Goal: Task Accomplishment & Management: Manage account settings

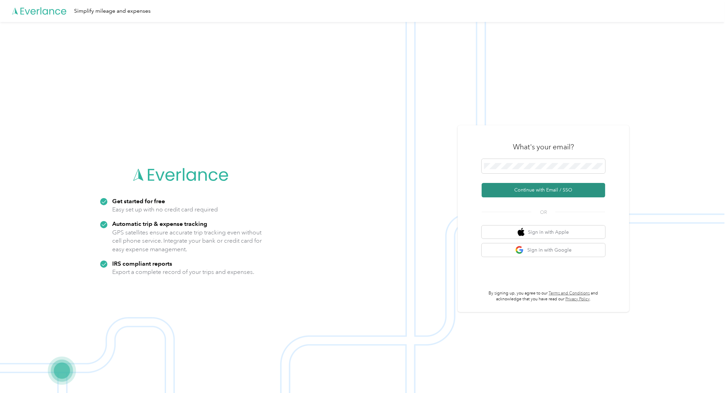
click at [532, 193] on button "Continue with Email / SSO" at bounding box center [544, 190] width 124 height 14
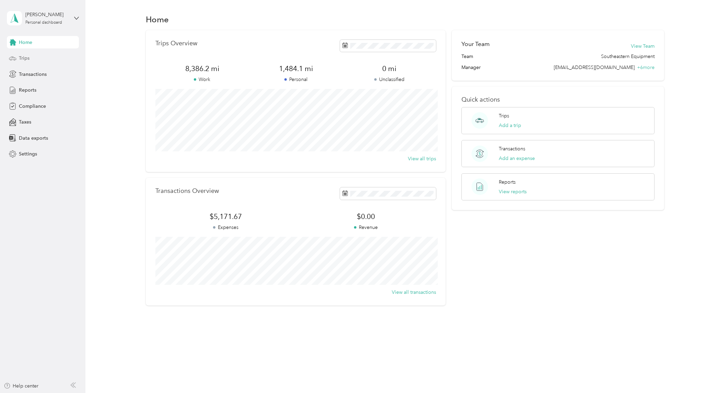
click at [32, 56] on div "Trips" at bounding box center [43, 58] width 72 height 12
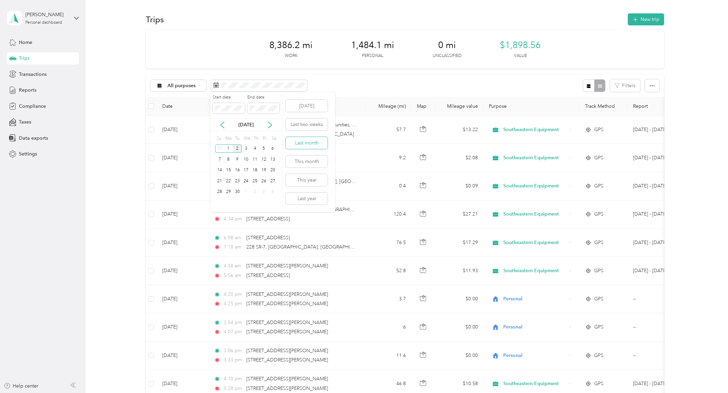
click at [310, 144] on button "Last month" at bounding box center [307, 143] width 42 height 12
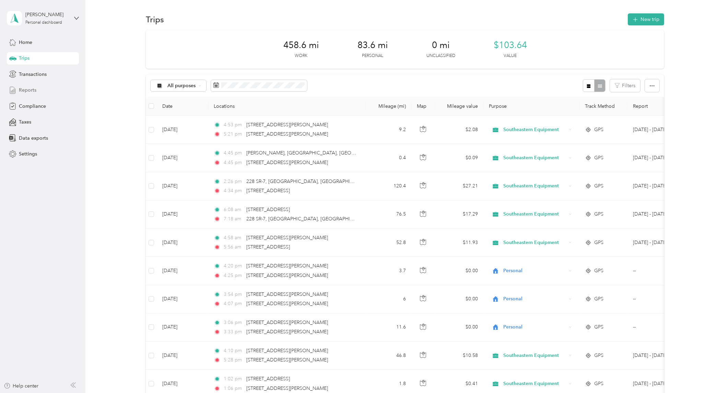
click at [37, 89] on div "Reports" at bounding box center [43, 90] width 72 height 12
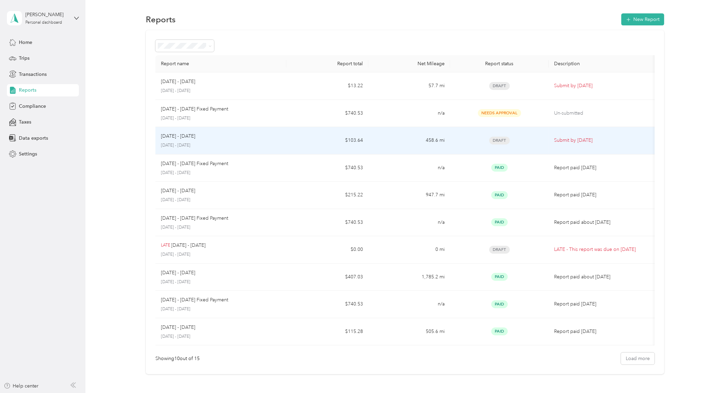
click at [193, 141] on div "[DATE] - [DATE] [DATE] - [DATE]" at bounding box center [221, 140] width 120 height 16
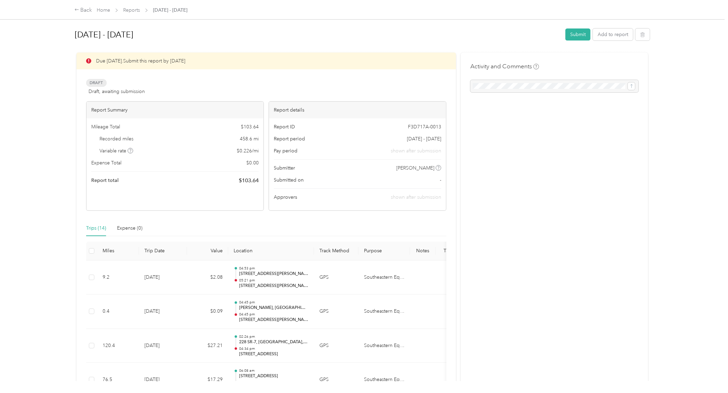
click at [527, 85] on div at bounding box center [555, 86] width 168 height 12
click at [516, 83] on div at bounding box center [555, 86] width 168 height 12
click at [537, 76] on div "Activity and Comments" at bounding box center [555, 77] width 168 height 31
click at [629, 84] on div at bounding box center [555, 86] width 168 height 12
click at [584, 34] on button "Submit" at bounding box center [578, 34] width 25 height 12
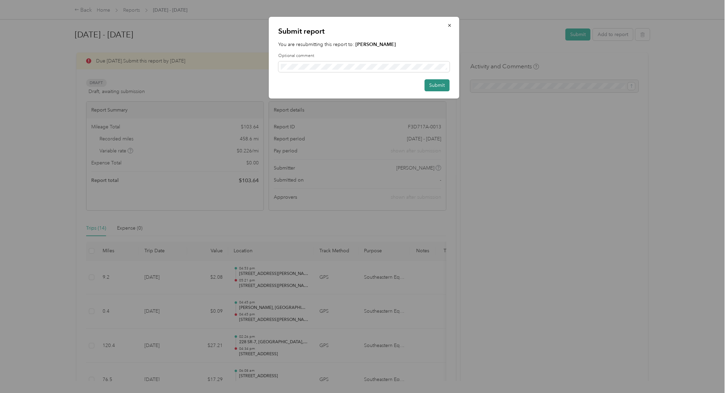
click at [436, 83] on button "Submit" at bounding box center [437, 85] width 25 height 12
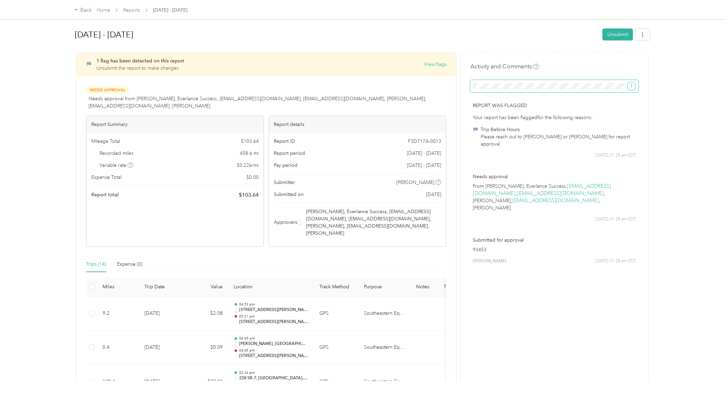
click at [632, 86] on icon "submit" at bounding box center [631, 86] width 5 height 5
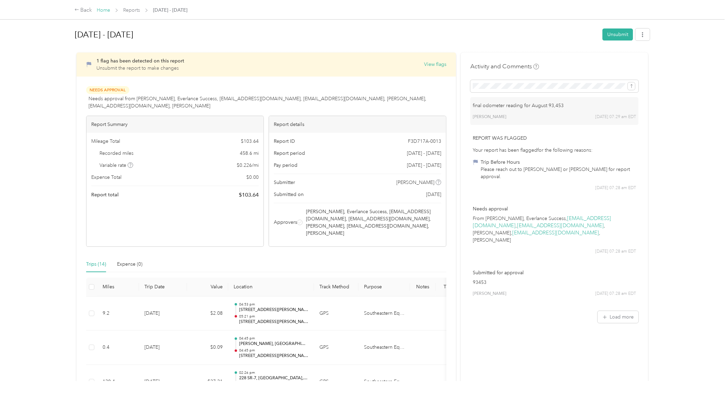
click at [100, 9] on link "Home" at bounding box center [103, 10] width 13 height 6
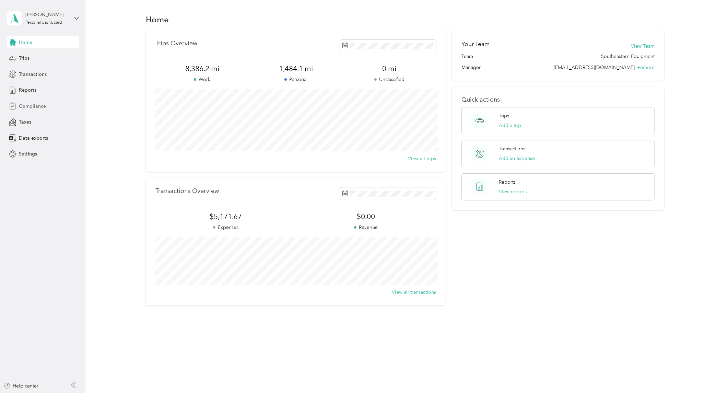
click at [26, 101] on div "Compliance" at bounding box center [43, 106] width 72 height 12
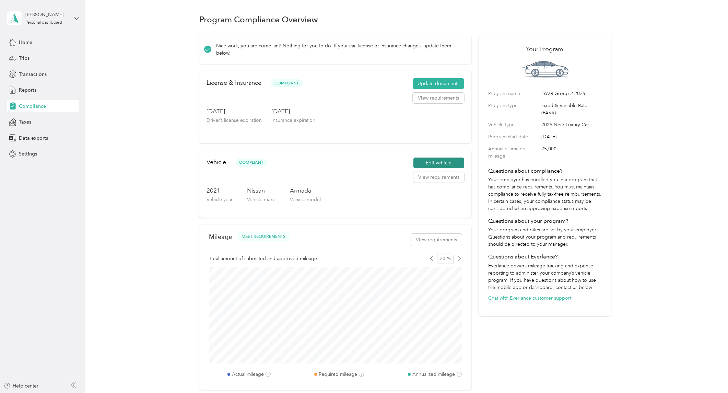
click at [447, 163] on button "Edit vehicle" at bounding box center [439, 163] width 51 height 11
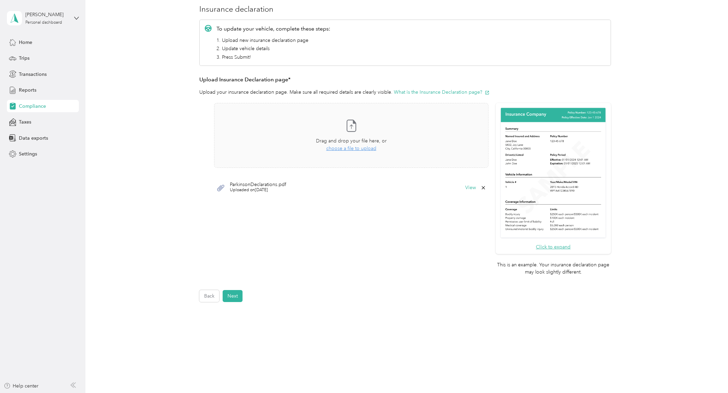
scroll to position [94, 0]
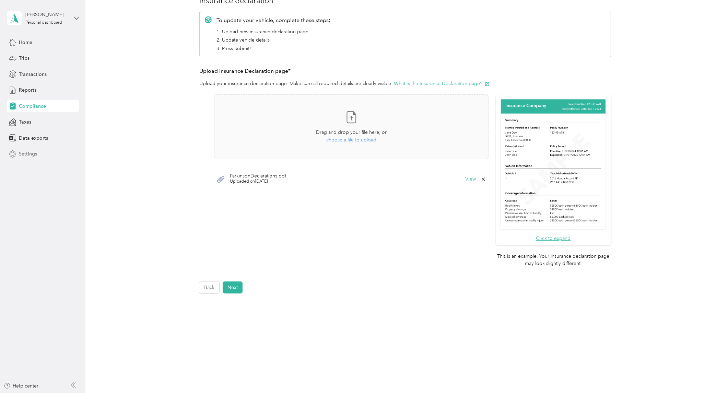
click at [24, 153] on span "Settings" at bounding box center [28, 153] width 18 height 7
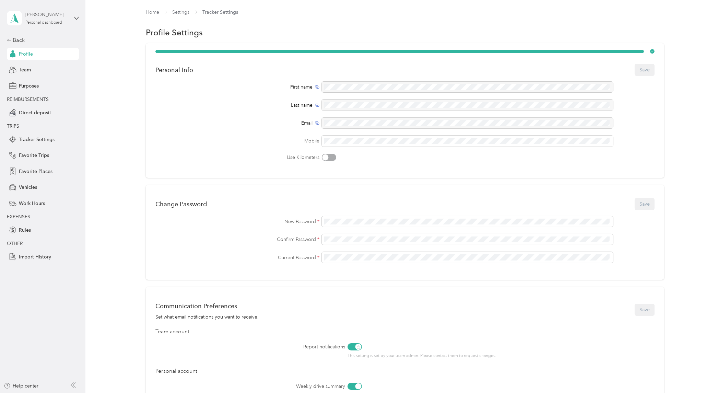
click at [57, 12] on div "[PERSON_NAME]" at bounding box center [46, 14] width 43 height 7
click at [55, 16] on div "[PERSON_NAME]" at bounding box center [46, 14] width 43 height 7
click at [36, 184] on span "Vehicles" at bounding box center [28, 187] width 18 height 7
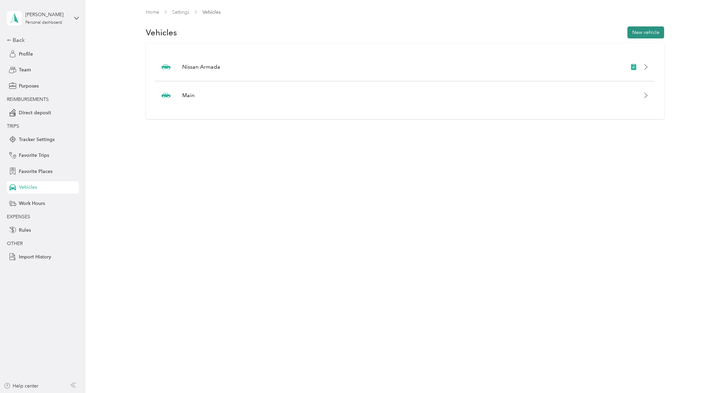
click at [638, 35] on button "New vehicle" at bounding box center [646, 32] width 37 height 12
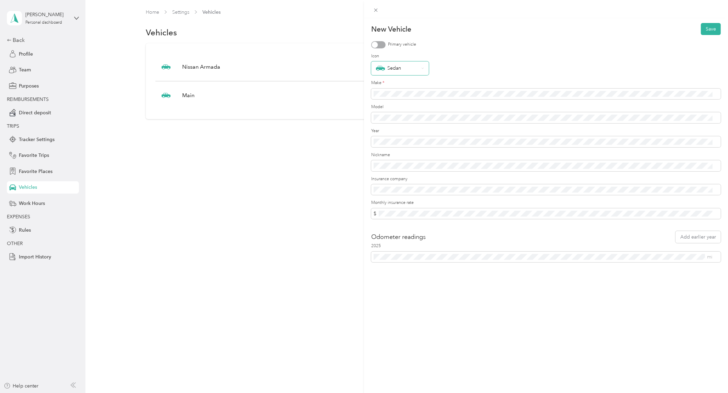
click at [421, 67] on icon at bounding box center [422, 68] width 3 height 3
click at [447, 60] on div "Icon Sedan" at bounding box center [546, 64] width 350 height 22
click at [385, 169] on span at bounding box center [546, 165] width 350 height 11
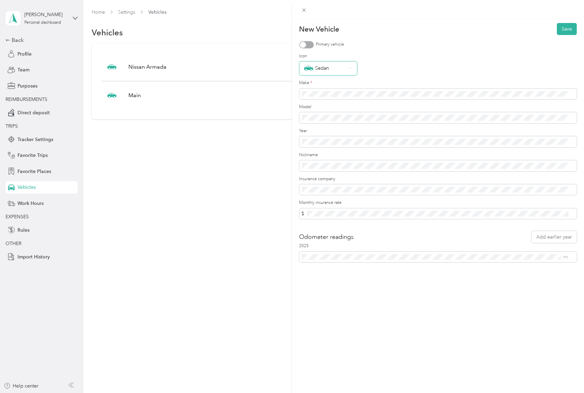
drag, startPoint x: 499, startPoint y: 309, endPoint x: 529, endPoint y: 292, distance: 34.7
click at [500, 309] on div "New Vehicle Save Primary vehicle Icon Sedan Make * Model Year Nickname Insuranc…" at bounding box center [438, 214] width 292 height 393
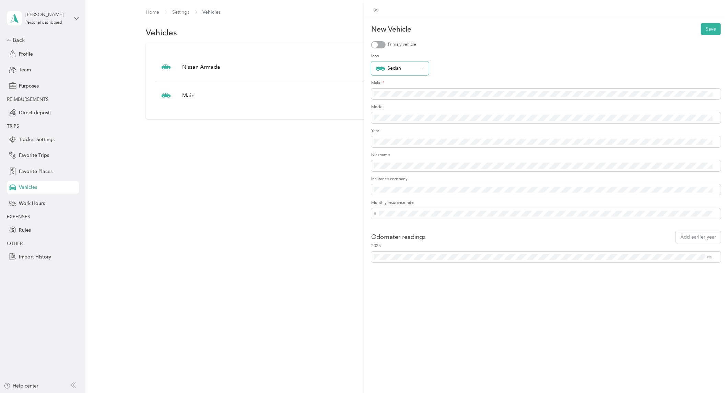
click at [379, 44] on div at bounding box center [378, 44] width 14 height 7
click at [705, 30] on button "Save" at bounding box center [711, 29] width 20 height 12
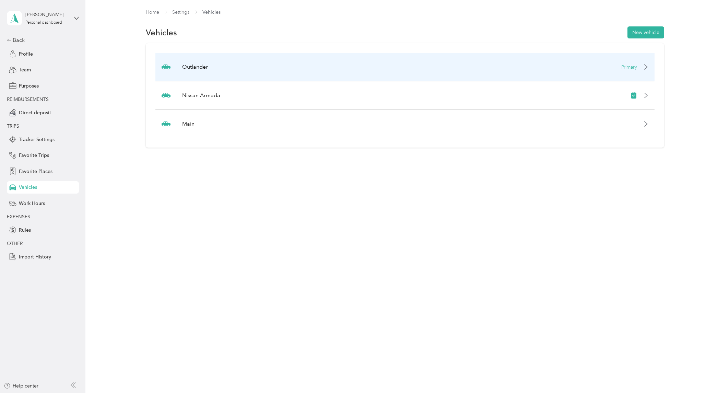
click at [451, 61] on div "Outlander Primary" at bounding box center [404, 67] width 499 height 28
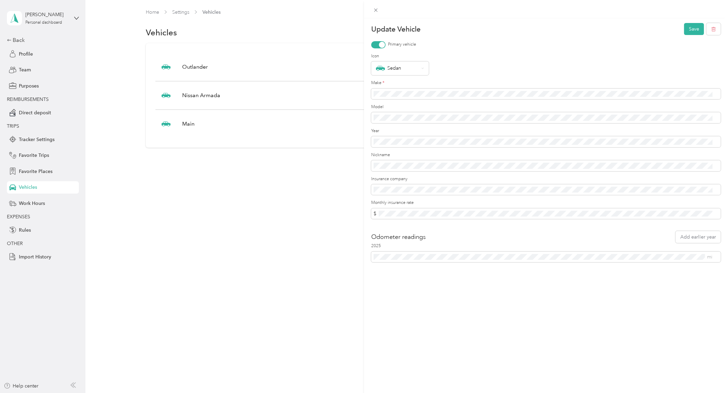
click at [253, 223] on div "Update Vehicle Save Primary vehicle Icon Sedan Make * Model Year Nickname Insur…" at bounding box center [364, 196] width 728 height 393
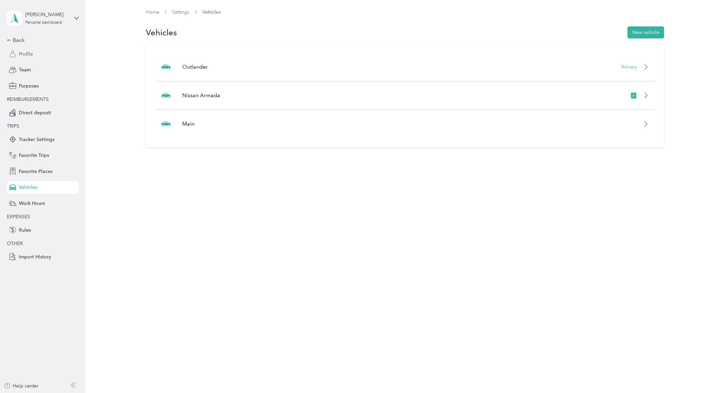
click at [23, 54] on span "Profile" at bounding box center [26, 53] width 14 height 7
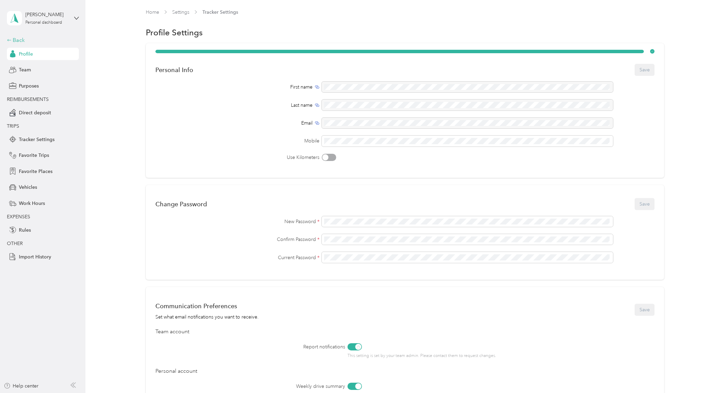
click at [23, 38] on div "Back" at bounding box center [41, 40] width 69 height 8
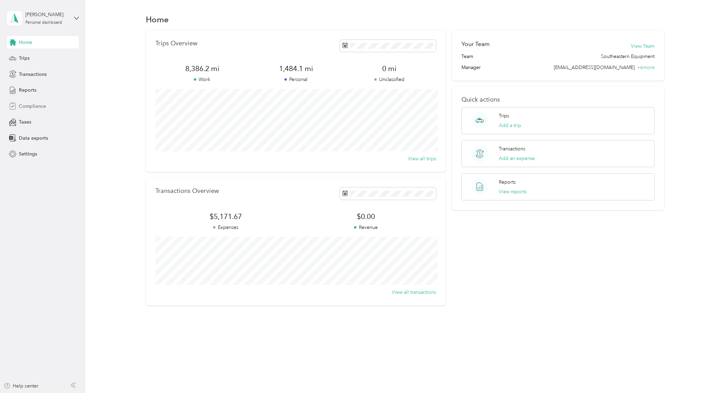
click at [38, 103] on span "Compliance" at bounding box center [32, 106] width 27 height 7
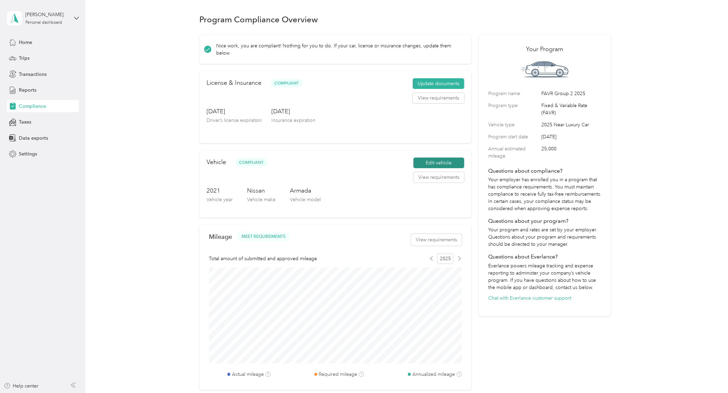
click at [414, 163] on button "Edit vehicle" at bounding box center [439, 163] width 51 height 11
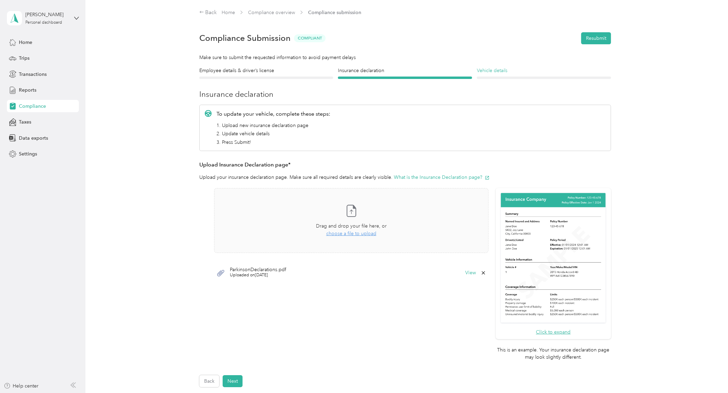
click at [508, 69] on h4 "Vehicle details" at bounding box center [544, 70] width 134 height 7
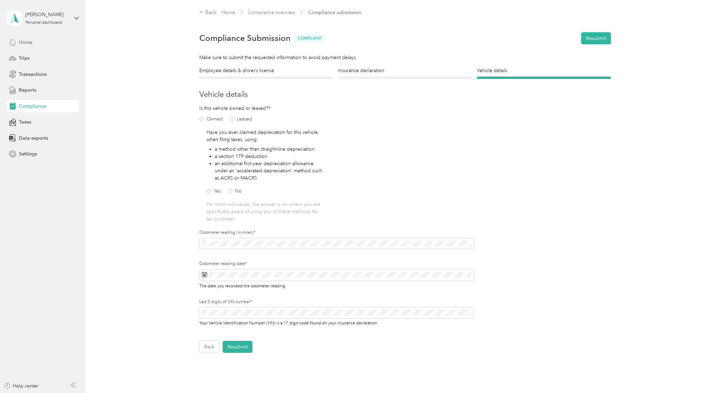
click at [25, 40] on span "Home" at bounding box center [25, 42] width 13 height 7
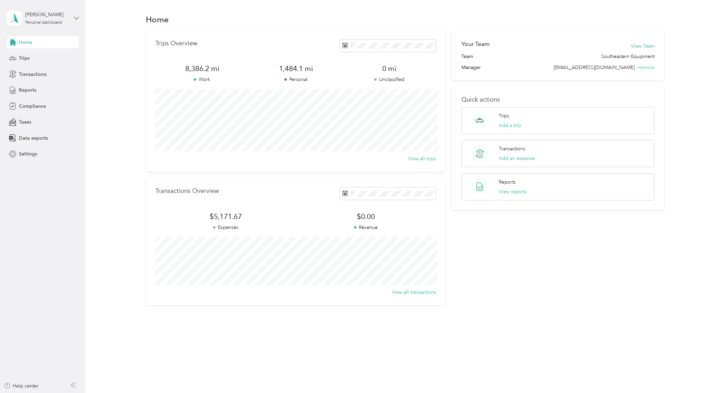
click at [76, 18] on icon at bounding box center [76, 18] width 5 height 5
click at [76, 17] on icon at bounding box center [76, 18] width 5 height 5
click at [30, 158] on div "Settings" at bounding box center [43, 154] width 72 height 12
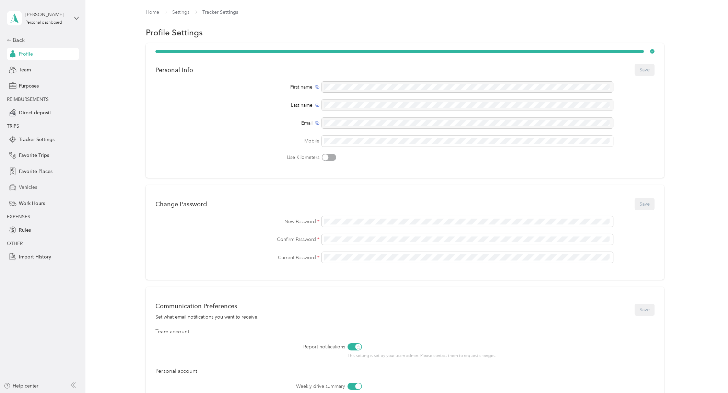
click at [33, 185] on span "Vehicles" at bounding box center [28, 187] width 18 height 7
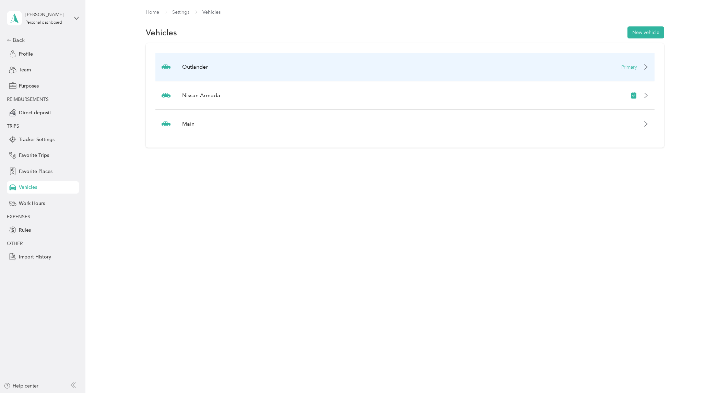
click at [648, 67] on icon at bounding box center [646, 67] width 3 height 5
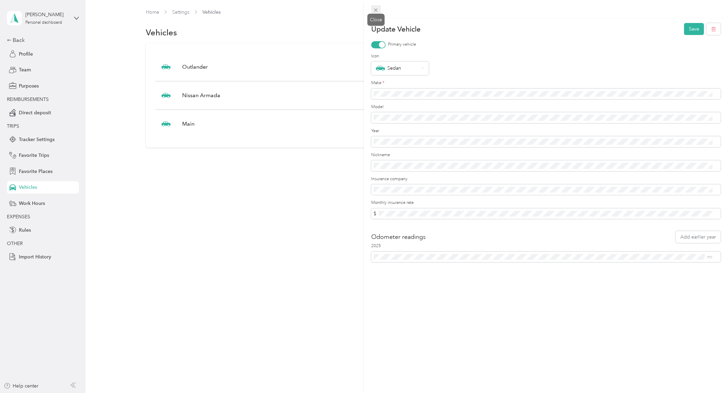
click at [376, 8] on icon at bounding box center [376, 10] width 6 height 6
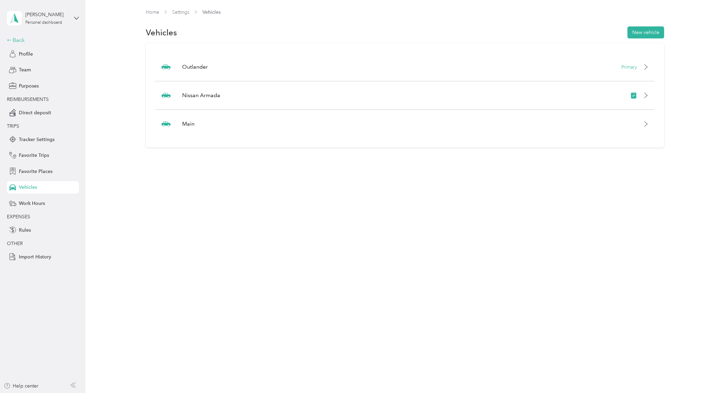
click at [22, 37] on div "Back" at bounding box center [41, 40] width 69 height 8
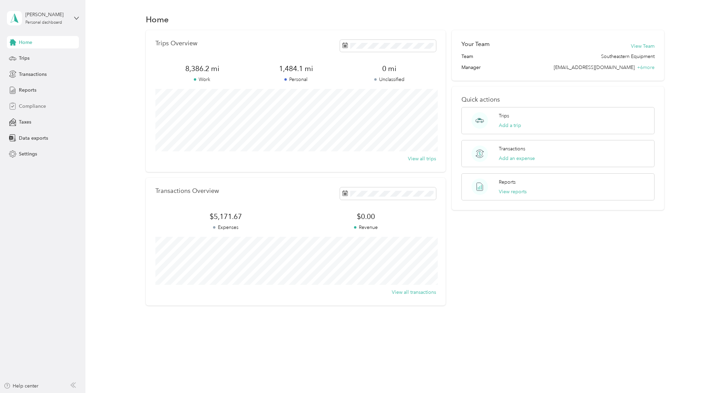
click at [36, 107] on span "Compliance" at bounding box center [32, 106] width 27 height 7
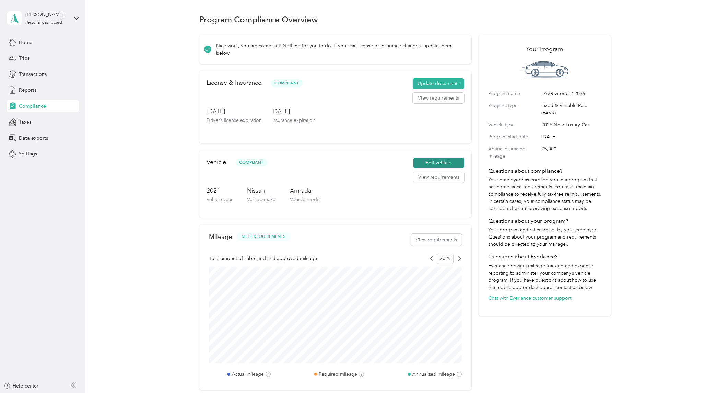
click at [425, 162] on button "Edit vehicle" at bounding box center [439, 163] width 51 height 11
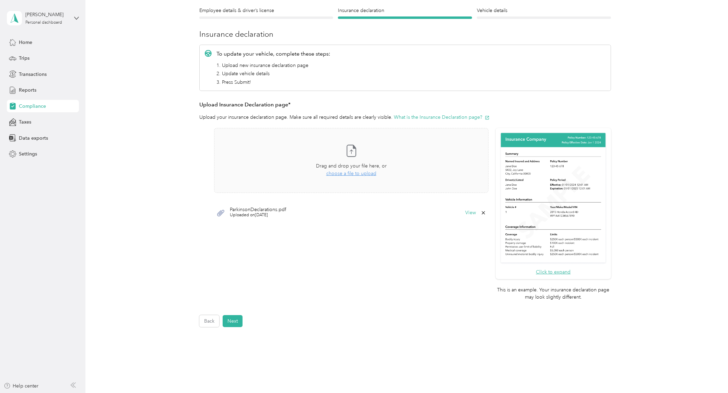
scroll to position [94, 0]
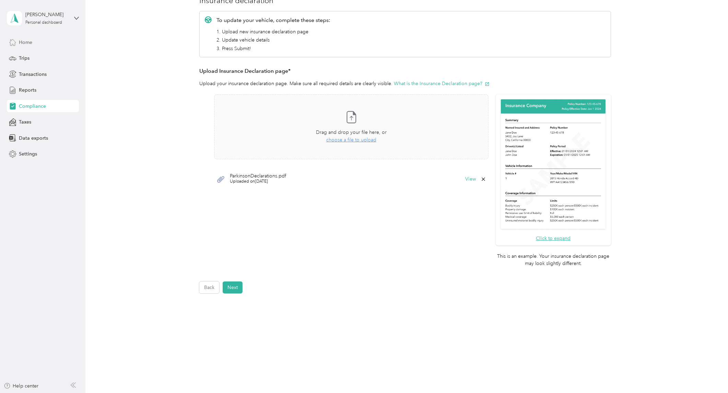
click at [24, 40] on span "Home" at bounding box center [25, 42] width 13 height 7
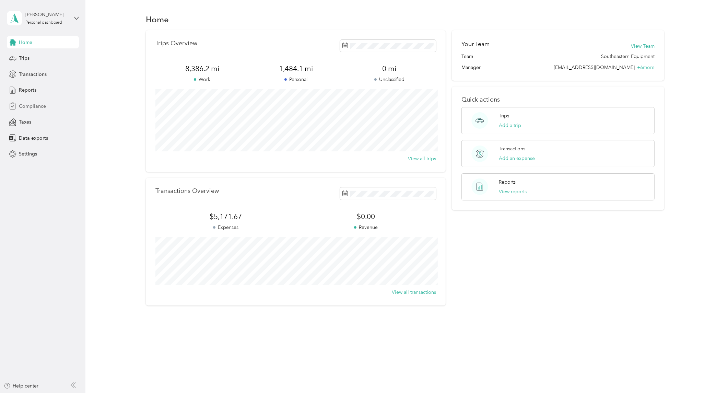
click at [39, 105] on span "Compliance" at bounding box center [32, 106] width 27 height 7
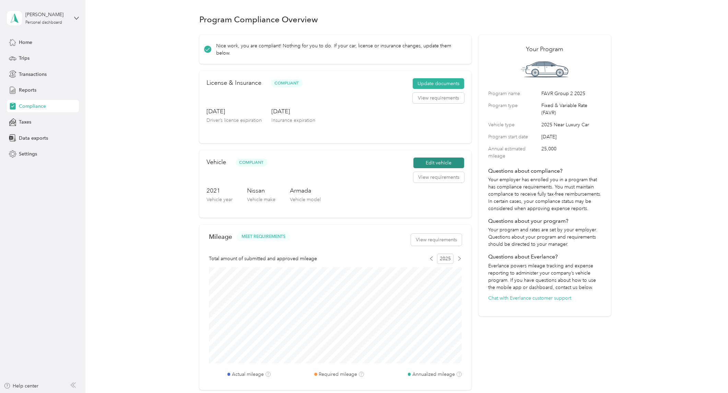
click at [433, 161] on button "Edit vehicle" at bounding box center [439, 163] width 51 height 11
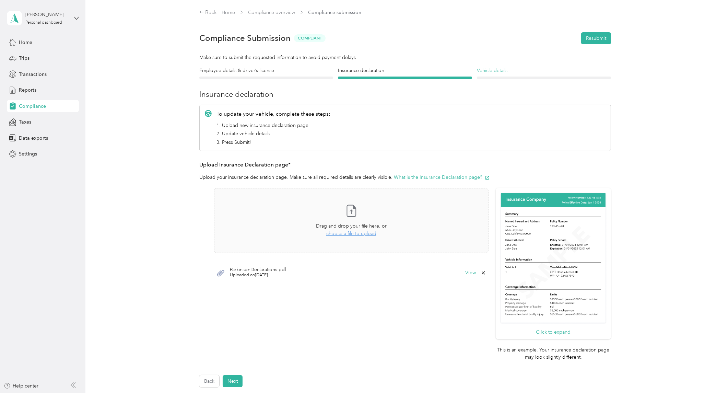
click at [494, 73] on h4 "Vehicle details" at bounding box center [544, 70] width 134 height 7
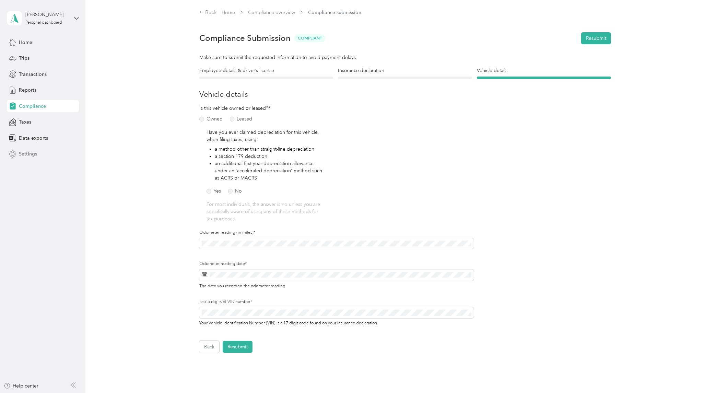
click at [20, 155] on span "Settings" at bounding box center [28, 153] width 18 height 7
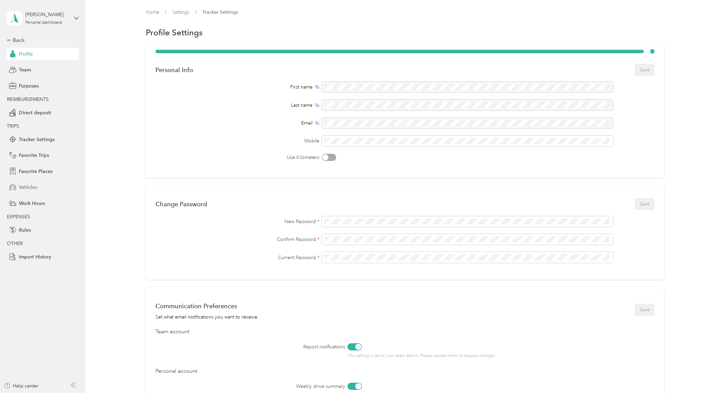
click at [27, 186] on span "Vehicles" at bounding box center [28, 187] width 18 height 7
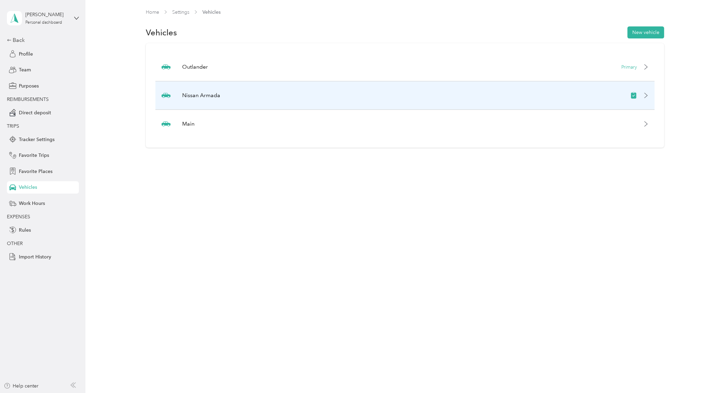
click at [648, 95] on icon at bounding box center [646, 95] width 3 height 5
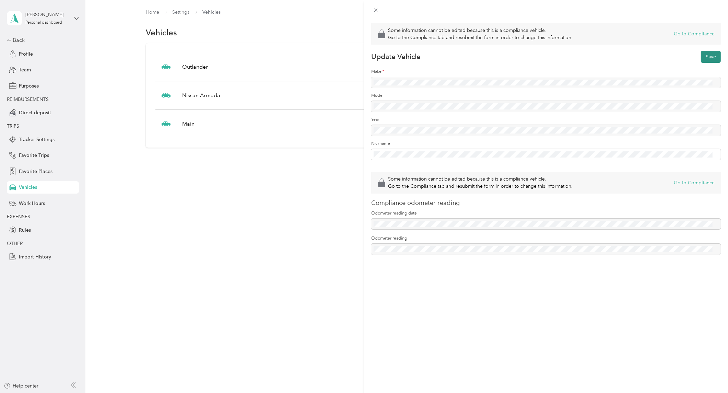
click at [701, 56] on button "Save" at bounding box center [711, 57] width 20 height 12
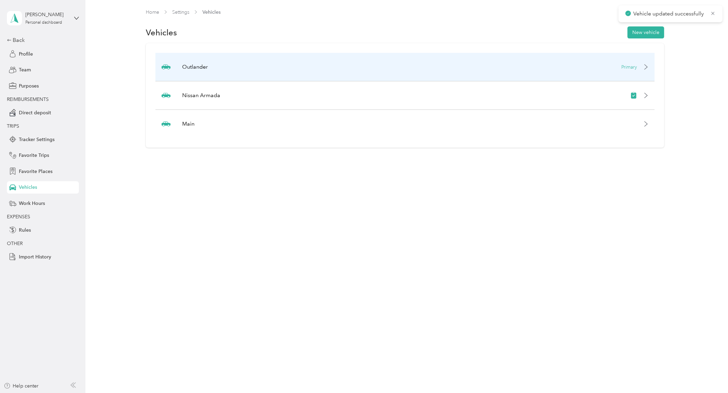
click at [648, 67] on icon at bounding box center [646, 67] width 3 height 5
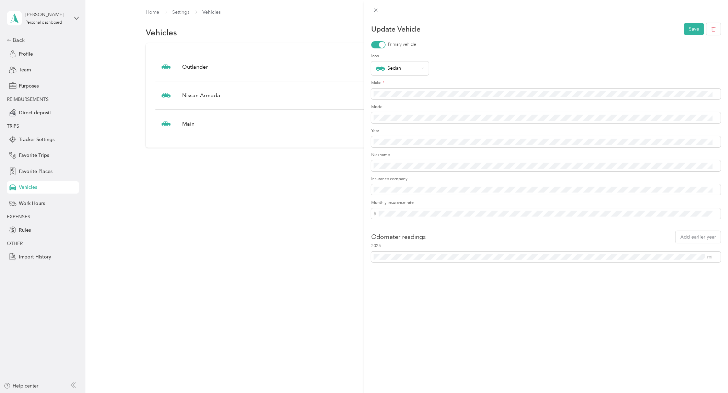
click at [227, 99] on div "Update Vehicle Save Primary vehicle Icon Sedan Make * Model Year Nickname Insur…" at bounding box center [364, 196] width 728 height 393
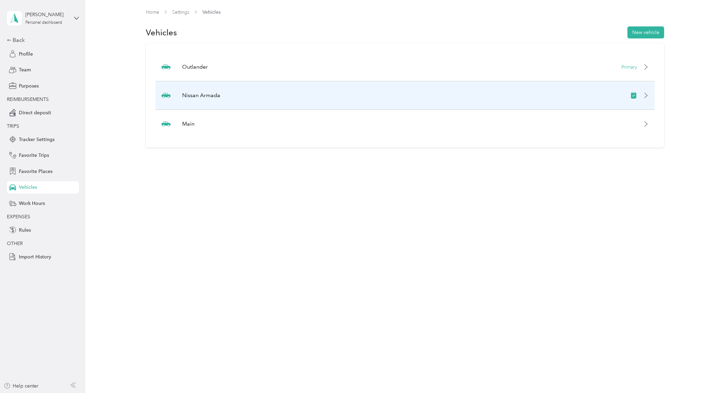
click at [281, 93] on div "Nissan Armada" at bounding box center [404, 95] width 499 height 28
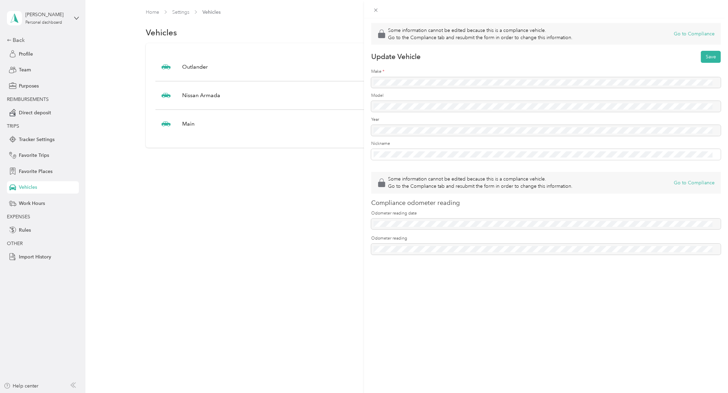
click at [286, 182] on div "Some information cannot be edited because this is a compliance vehicle. Go to t…" at bounding box center [364, 196] width 728 height 393
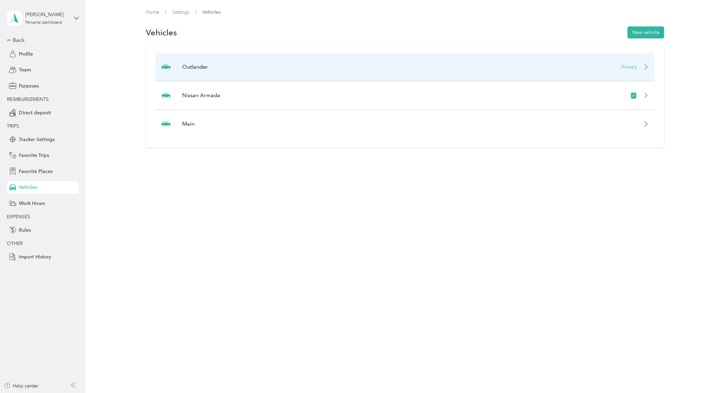
click at [435, 69] on div "Outlander Primary" at bounding box center [404, 67] width 499 height 28
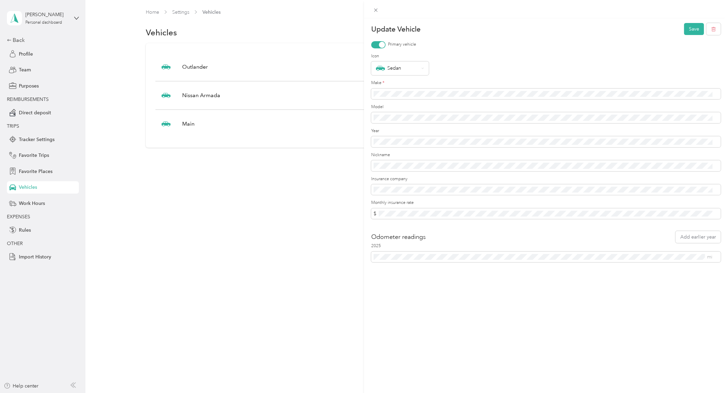
click at [273, 165] on div "Update Vehicle Save Primary vehicle Icon Sedan Make * Model Year Nickname Insur…" at bounding box center [364, 196] width 728 height 393
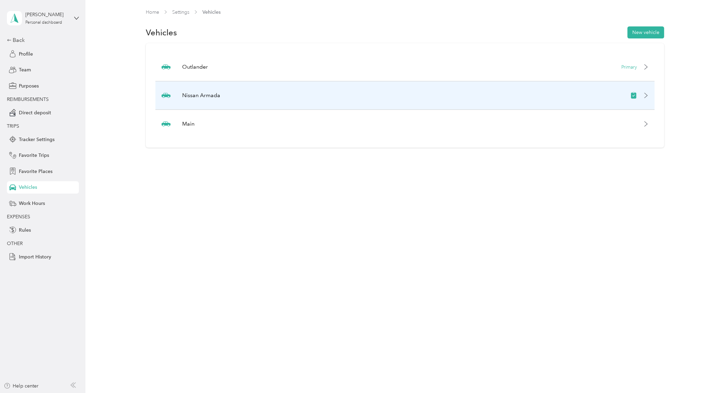
click at [649, 95] on icon at bounding box center [646, 95] width 5 height 5
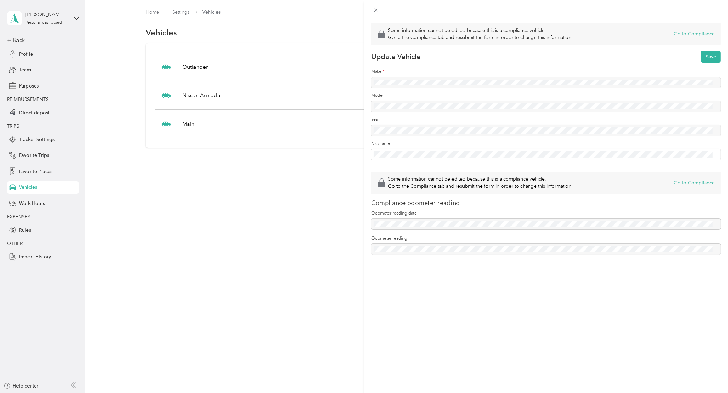
click at [235, 180] on div "Some information cannot be edited because this is a compliance vehicle. Go to t…" at bounding box center [364, 196] width 728 height 393
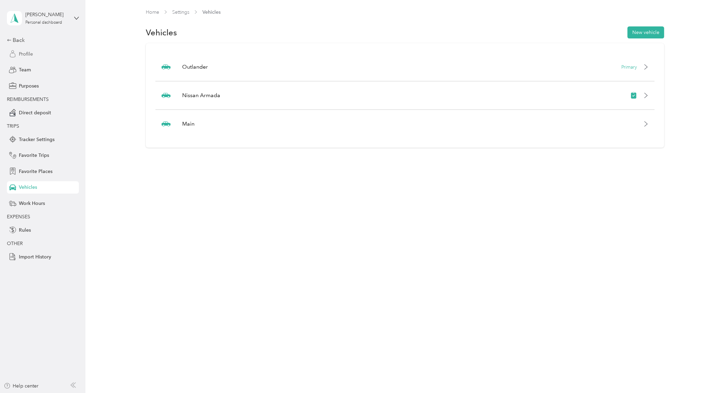
click at [35, 48] on div "Profile" at bounding box center [43, 54] width 72 height 12
